Goal: Find specific page/section: Find specific page/section

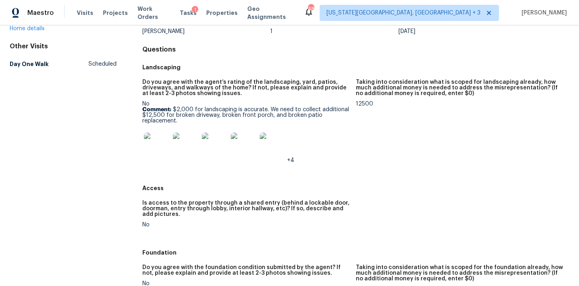
scroll to position [64, 0]
drag, startPoint x: 356, startPoint y: 102, endPoint x: 369, endPoint y: 103, distance: 13.7
click at [369, 103] on div "12500" at bounding box center [459, 103] width 207 height 6
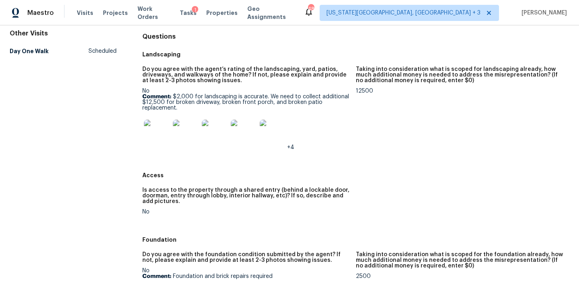
scroll to position [70, 0]
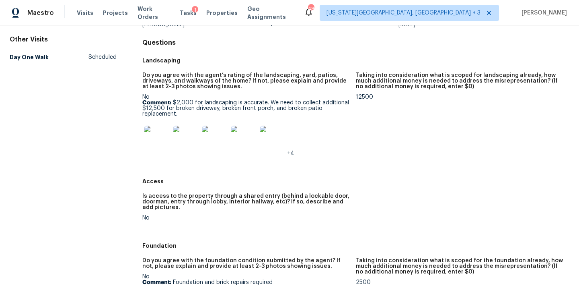
click at [362, 97] on div "12500" at bounding box center [459, 97] width 207 height 6
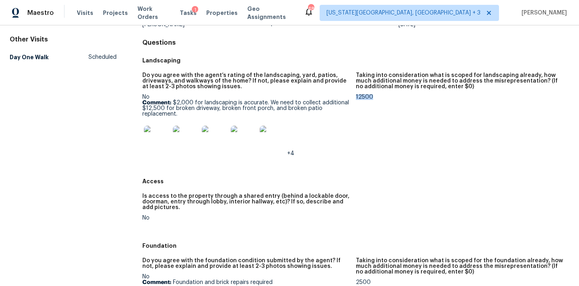
click at [362, 97] on div "12500" at bounding box center [459, 97] width 207 height 6
click at [362, 99] on div "12500" at bounding box center [459, 97] width 207 height 6
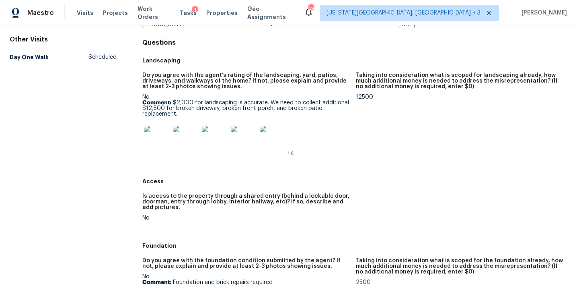
click at [362, 99] on div "12500" at bounding box center [459, 97] width 207 height 6
click at [364, 108] on figure "Taking into consideration what is scoped for landscaping already, how much addi…" at bounding box center [463, 120] width 214 height 97
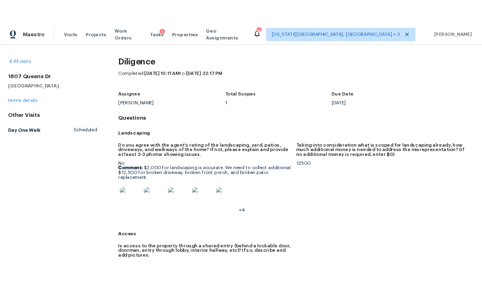
scroll to position [0, 0]
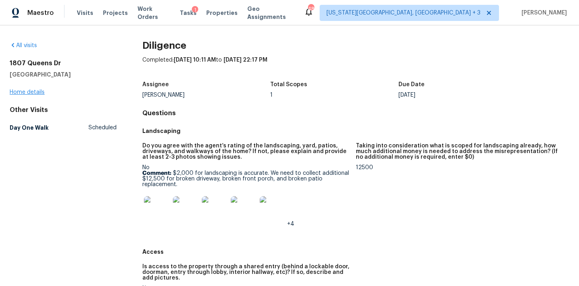
click at [26, 92] on link "Home details" at bounding box center [27, 92] width 35 height 6
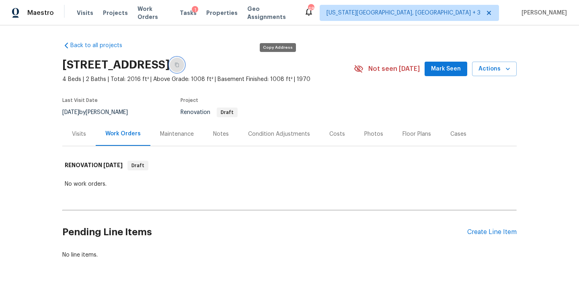
click at [179, 66] on icon "button" at bounding box center [177, 65] width 4 height 4
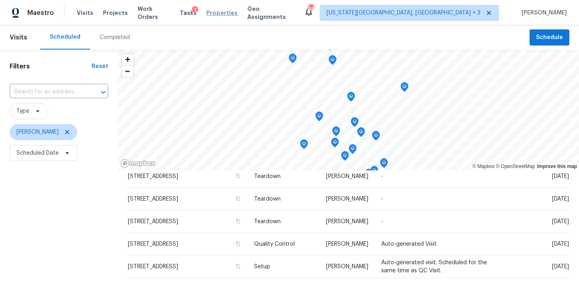
click at [222, 13] on span "Properties" at bounding box center [221, 13] width 31 height 8
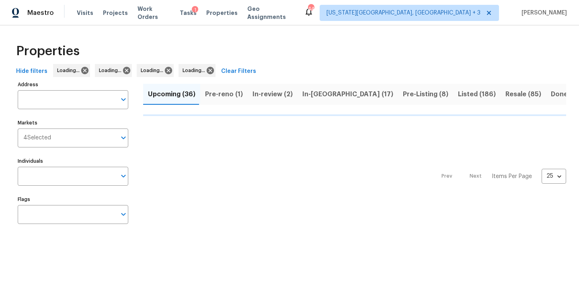
click at [40, 100] on input "Address" at bounding box center [67, 99] width 99 height 19
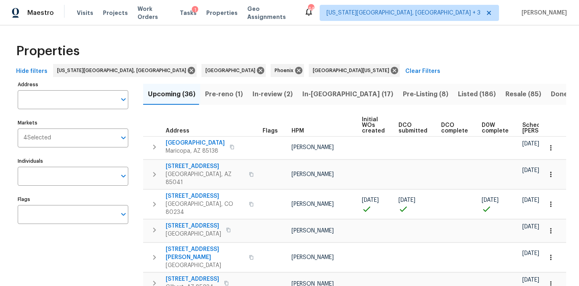
click at [40, 100] on input "Address" at bounding box center [67, 99] width 99 height 19
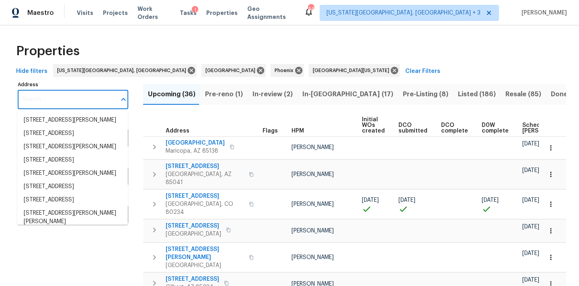
paste input "[STREET_ADDRESS]"
type input "[STREET_ADDRESS]"
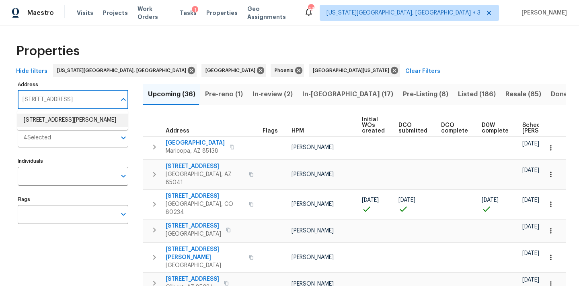
click at [44, 119] on li "1807 Queens Dr Longmont CO 80501" at bounding box center [72, 119] width 111 height 13
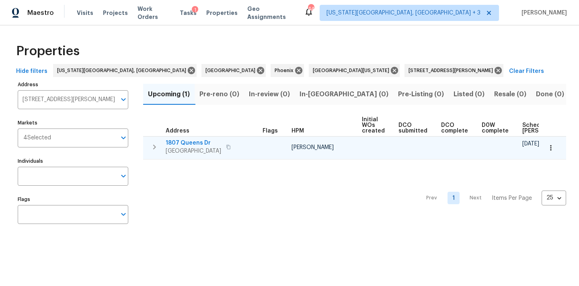
click at [193, 141] on span "1807 Queens Dr" at bounding box center [194, 143] width 56 height 8
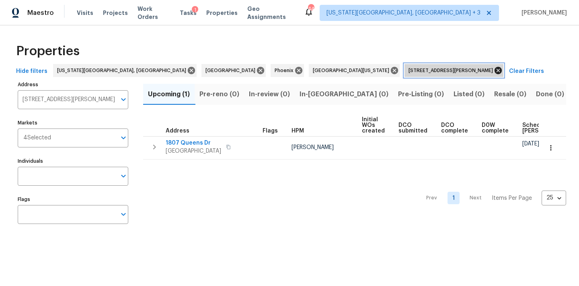
click at [495, 72] on icon at bounding box center [498, 70] width 7 height 7
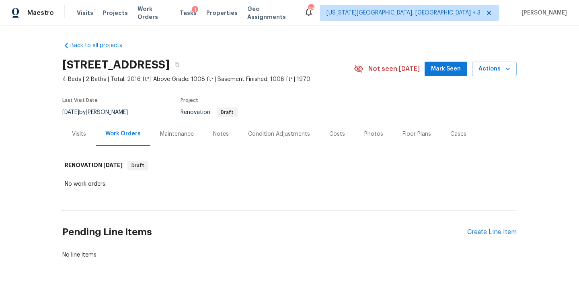
click at [273, 132] on div "Condition Adjustments" at bounding box center [279, 134] width 62 height 8
